Goal: Navigation & Orientation: Find specific page/section

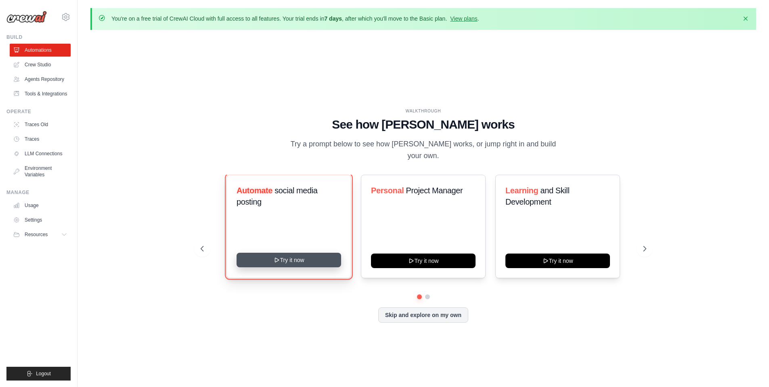
click at [306, 258] on button "Try it now" at bounding box center [289, 259] width 105 height 15
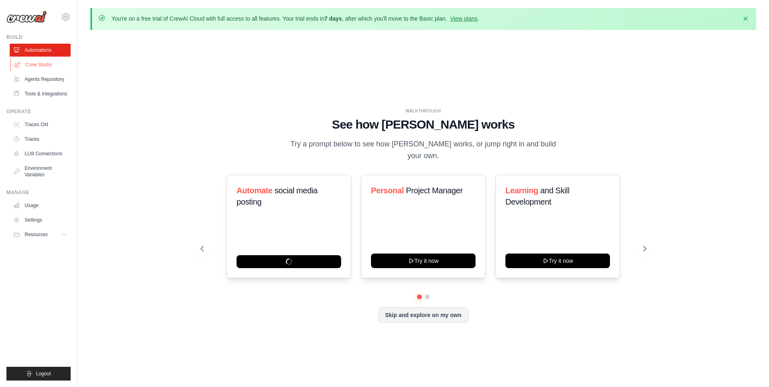
click at [31, 69] on link "Crew Studio" at bounding box center [41, 64] width 61 height 13
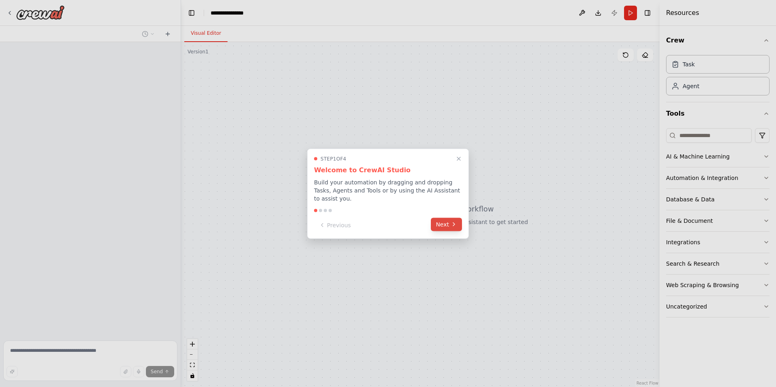
click at [443, 219] on button "Next" at bounding box center [446, 223] width 31 height 13
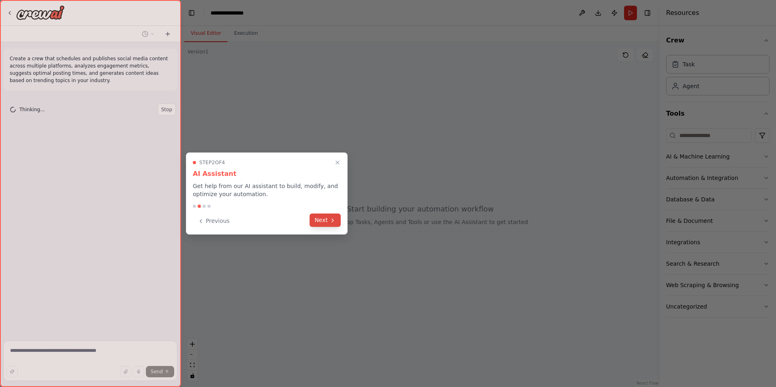
click at [332, 217] on icon at bounding box center [332, 220] width 6 height 6
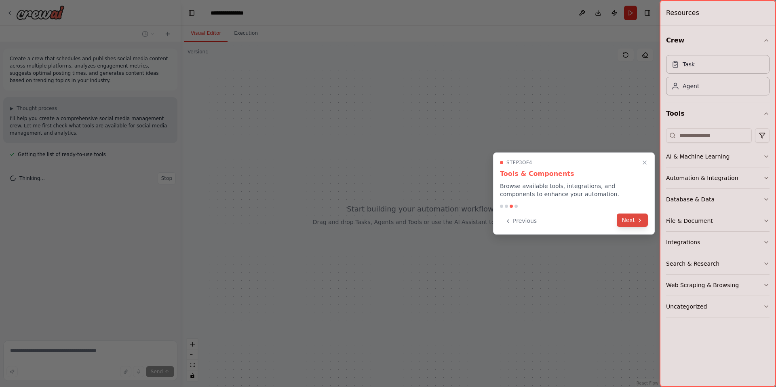
click at [635, 219] on button "Next" at bounding box center [631, 219] width 31 height 13
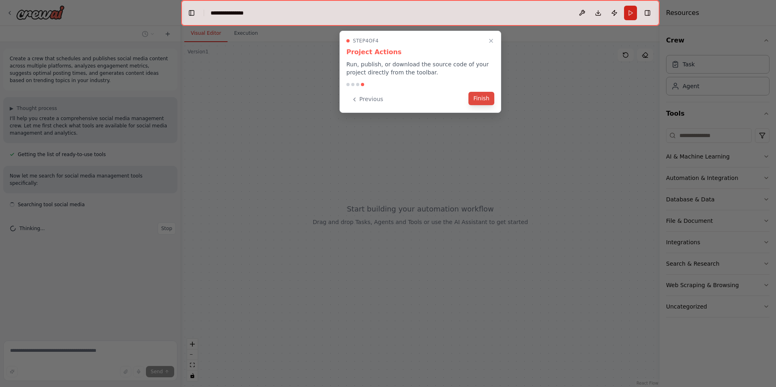
click at [479, 103] on button "Finish" at bounding box center [481, 98] width 26 height 13
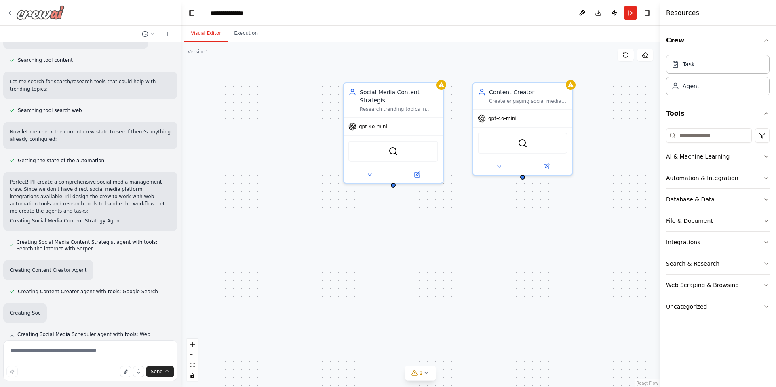
scroll to position [230, 0]
click at [12, 11] on icon at bounding box center [9, 13] width 6 height 6
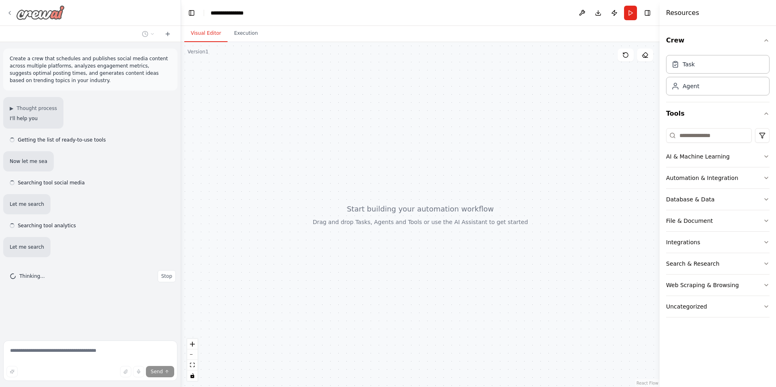
scroll to position [9, 0]
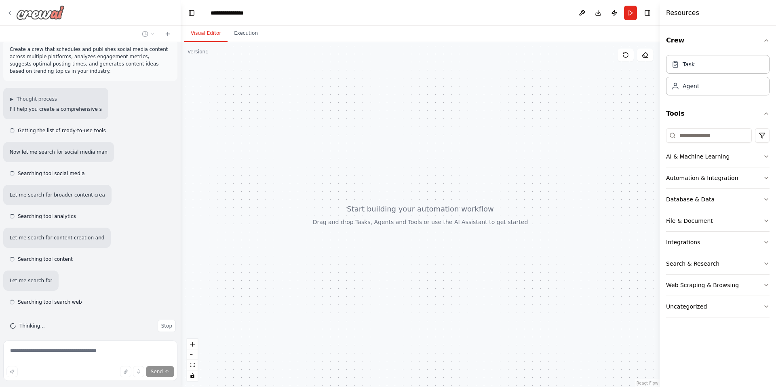
click at [59, 12] on img at bounding box center [40, 12] width 48 height 15
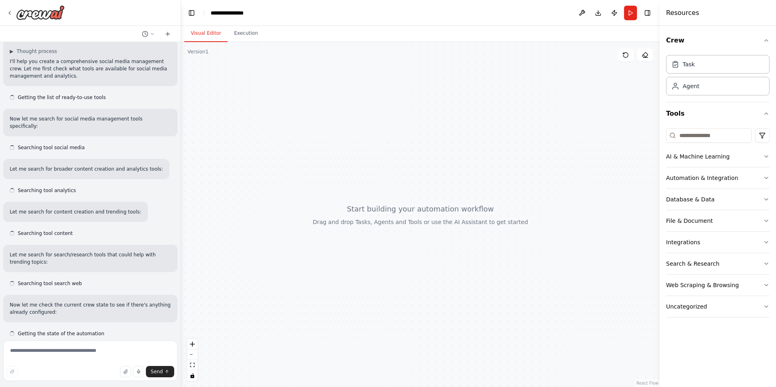
click at [49, 21] on div at bounding box center [90, 13] width 181 height 26
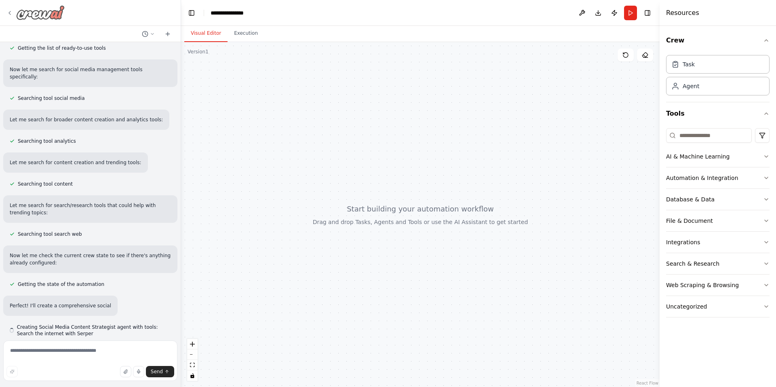
click at [52, 15] on img at bounding box center [40, 12] width 48 height 15
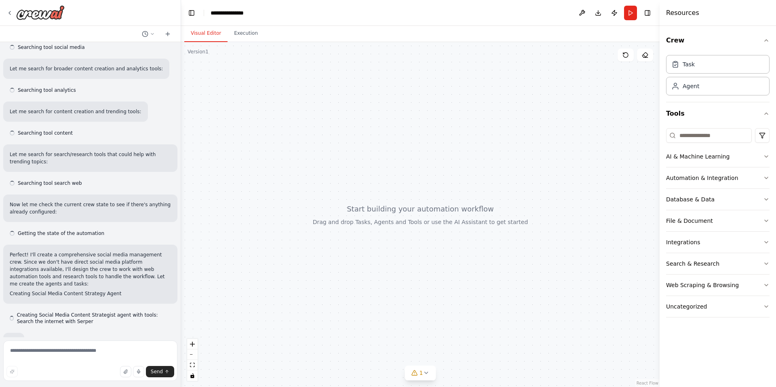
scroll to position [181, 0]
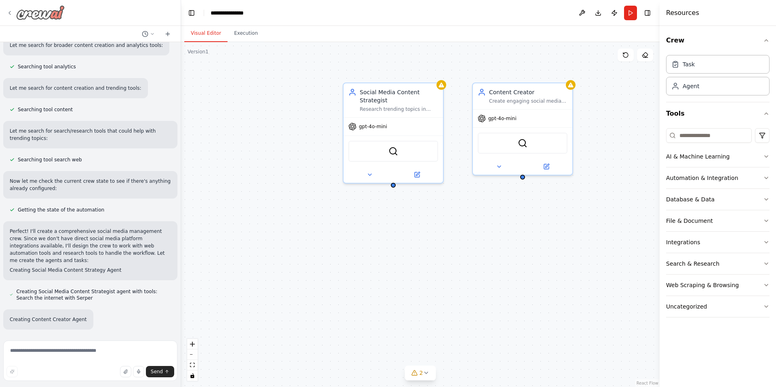
click at [8, 10] on icon at bounding box center [9, 13] width 6 height 6
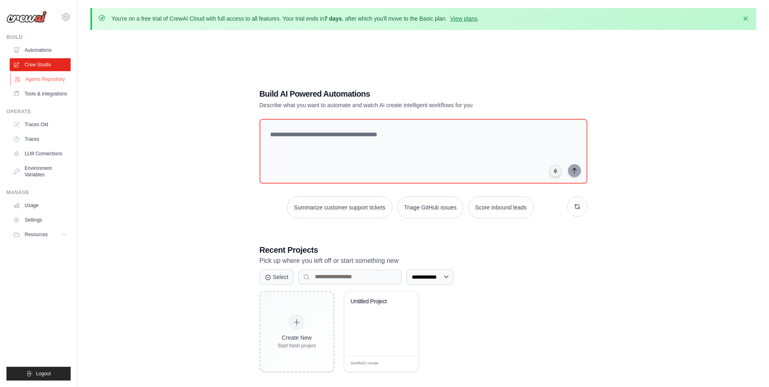
click at [26, 80] on link "Agents Repository" at bounding box center [41, 79] width 61 height 13
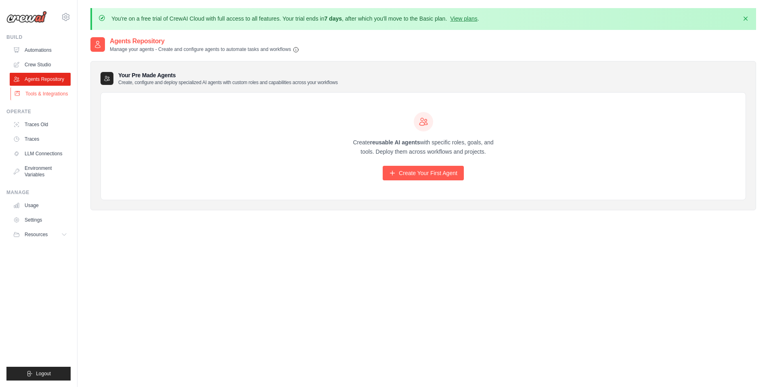
click at [28, 94] on link "Tools & Integrations" at bounding box center [41, 93] width 61 height 13
